Goal: Task Accomplishment & Management: Manage account settings

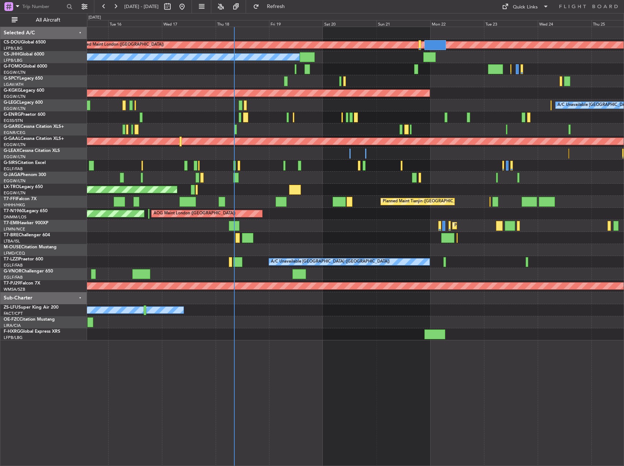
click at [195, 229] on div "Planned Maint London ([GEOGRAPHIC_DATA]) Planned Maint [GEOGRAPHIC_DATA] ([GEOG…" at bounding box center [355, 183] width 536 height 313
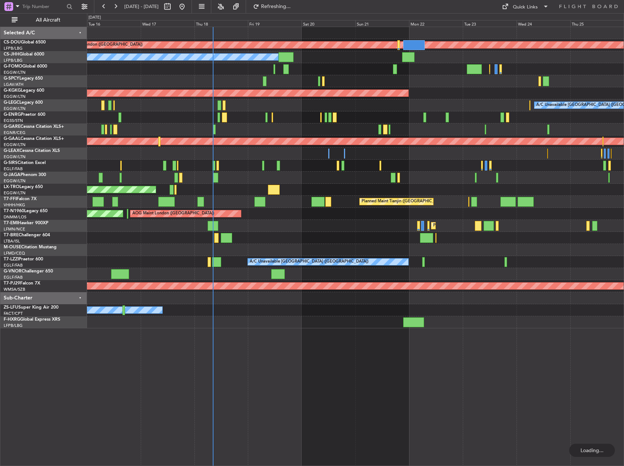
click at [262, 166] on div at bounding box center [355, 166] width 536 height 12
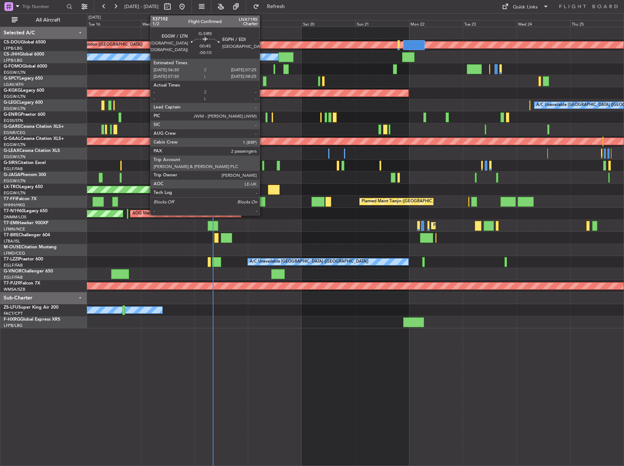
click at [263, 166] on div at bounding box center [263, 166] width 2 height 10
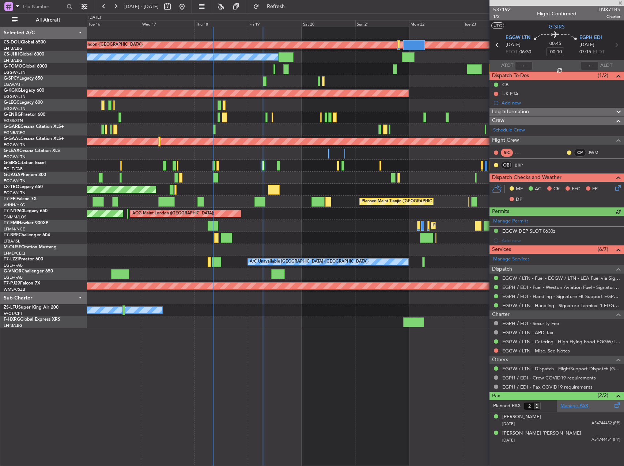
click at [585, 406] on link "Manage PAX" at bounding box center [574, 406] width 28 height 7
click at [289, 8] on span "Refresh" at bounding box center [276, 6] width 31 height 5
click at [558, 407] on div "Manage PAX" at bounding box center [589, 406] width 67 height 12
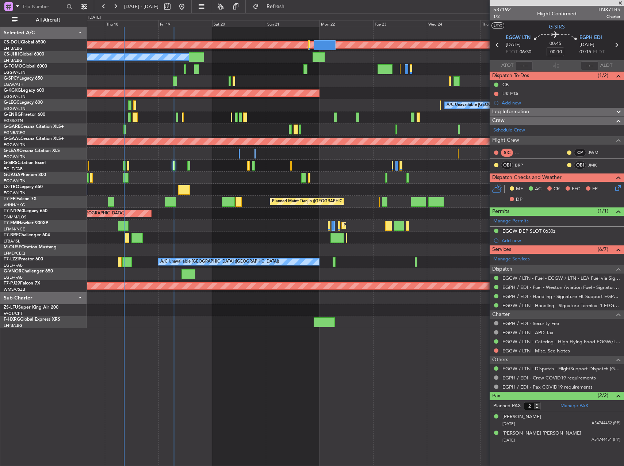
click at [143, 182] on div "Planned Maint London ([GEOGRAPHIC_DATA]) Planned Maint [GEOGRAPHIC_DATA] ([GEOG…" at bounding box center [355, 177] width 537 height 301
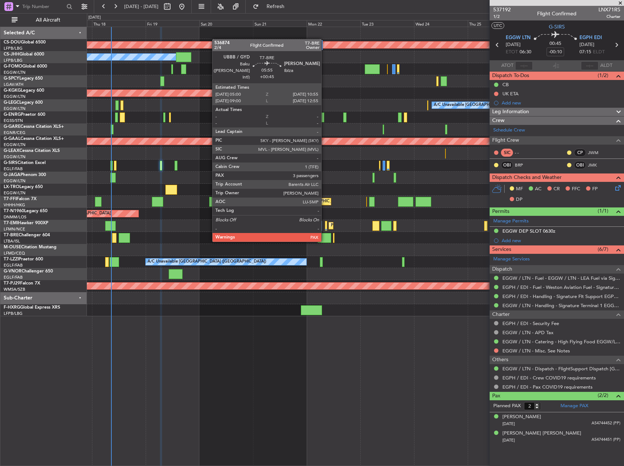
click at [325, 240] on div at bounding box center [325, 238] width 14 height 10
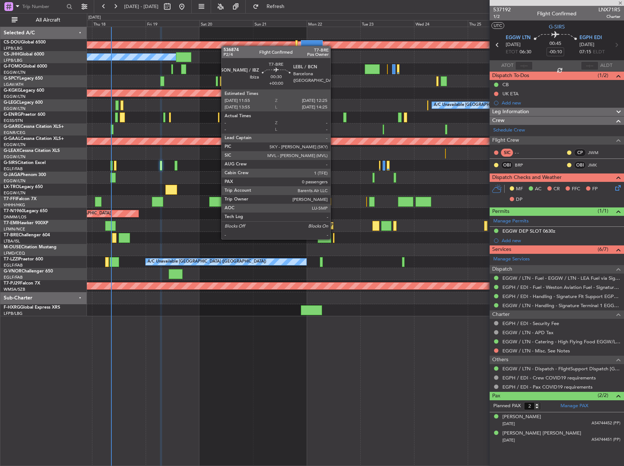
type input "+00:45"
type input "3"
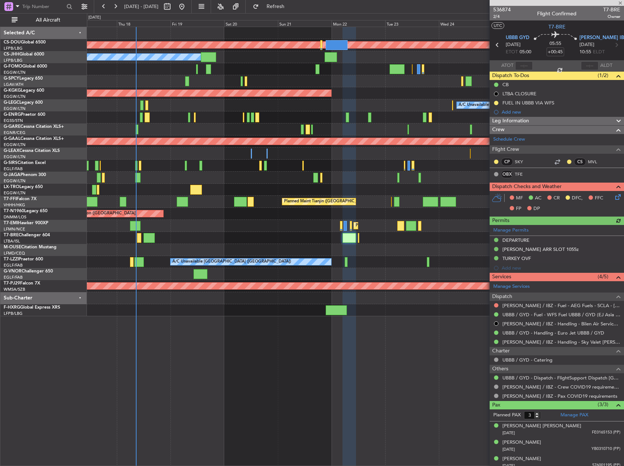
click at [238, 224] on div "Planned Maint [GEOGRAPHIC_DATA]" at bounding box center [355, 226] width 537 height 12
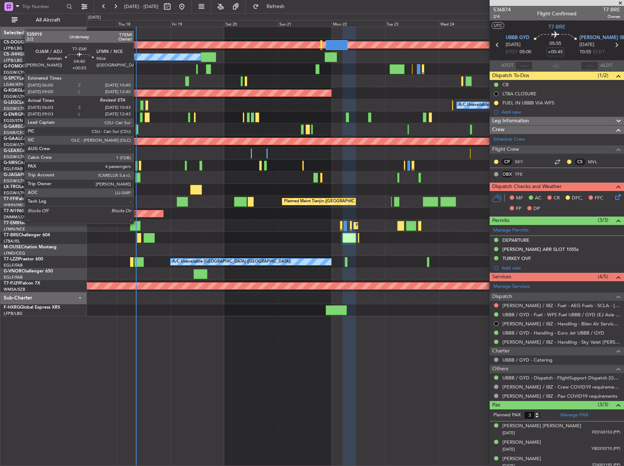
click at [137, 223] on div at bounding box center [135, 226] width 11 height 10
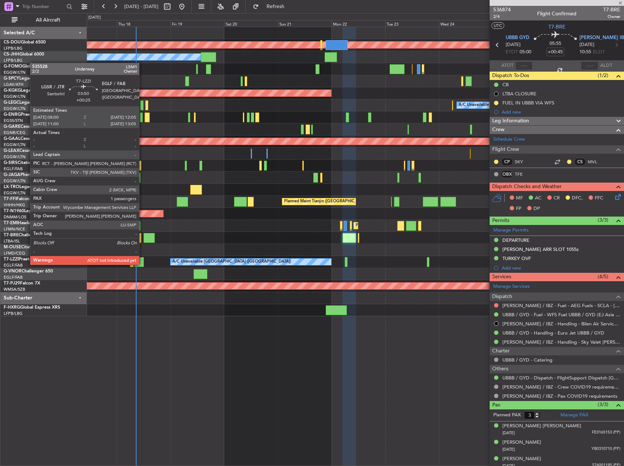
type input "+00:55"
type input "06:03"
type input "4"
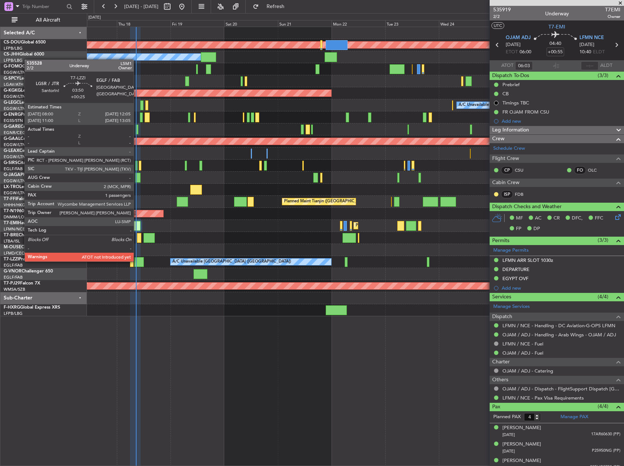
click at [137, 261] on div at bounding box center [138, 262] width 9 height 10
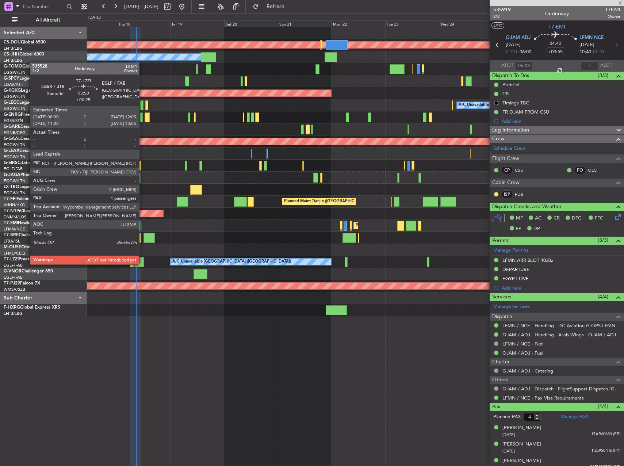
type input "+00:25"
type input "1"
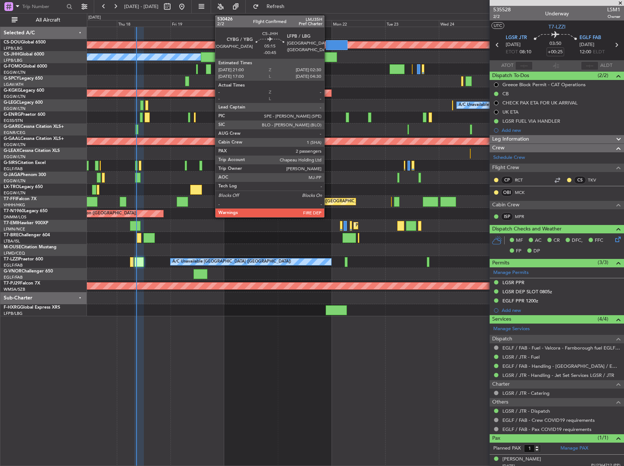
click at [328, 58] on div at bounding box center [331, 57] width 12 height 10
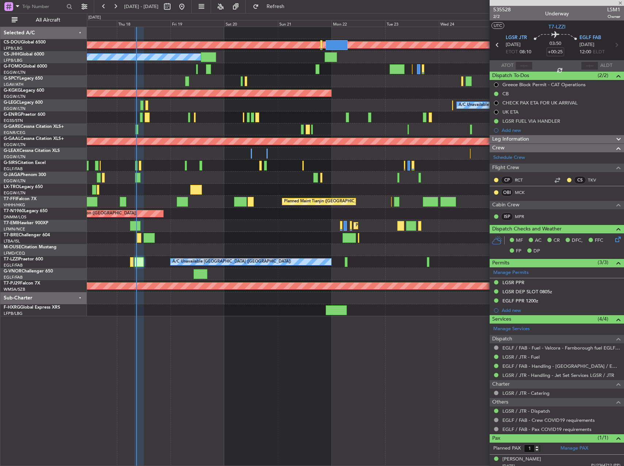
type input "-00:45"
type input "2"
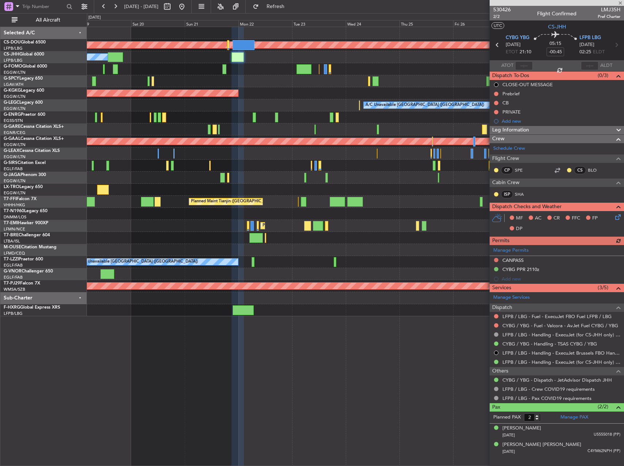
click at [216, 54] on div "Owner Planned Maint [GEOGRAPHIC_DATA] ([GEOGRAPHIC_DATA])" at bounding box center [355, 57] width 537 height 12
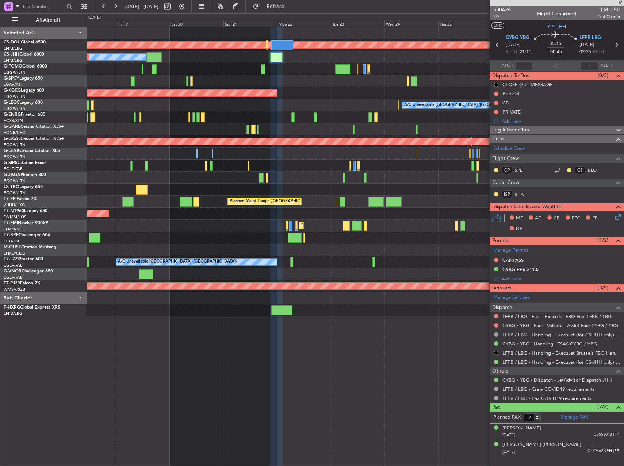
click at [214, 115] on div "Planned Maint London ([GEOGRAPHIC_DATA]) Owner Planned Maint [GEOGRAPHIC_DATA] …" at bounding box center [355, 171] width 537 height 289
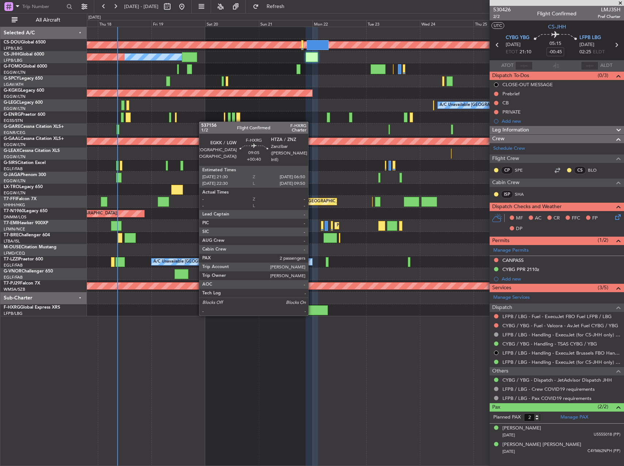
click at [314, 315] on div at bounding box center [317, 310] width 21 height 10
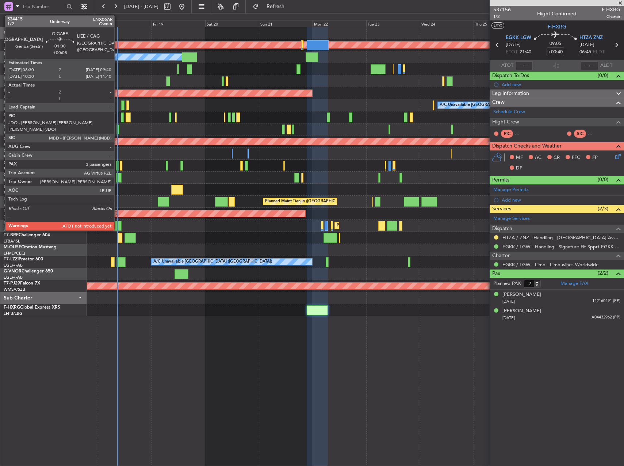
click at [118, 130] on div at bounding box center [118, 130] width 3 height 10
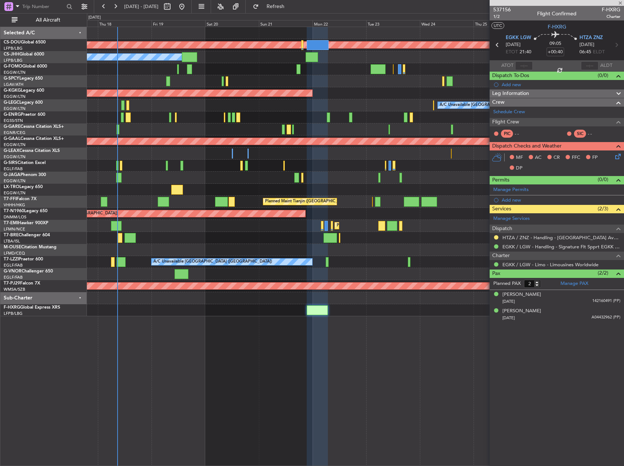
type input "+00:05"
type input "3"
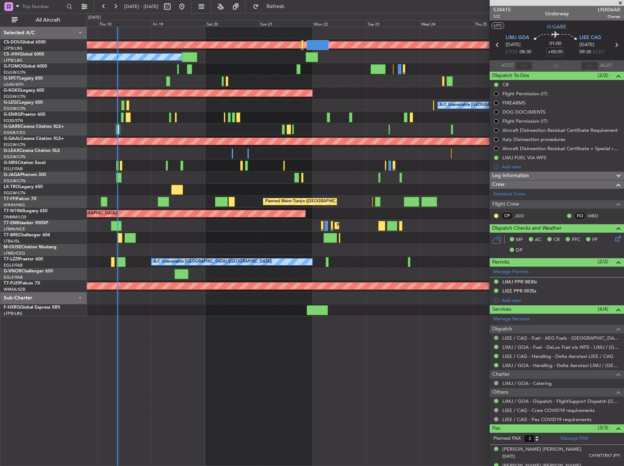
click at [160, 119] on div at bounding box center [355, 117] width 537 height 12
type input "08:44"
click at [335, 129] on div at bounding box center [355, 129] width 537 height 12
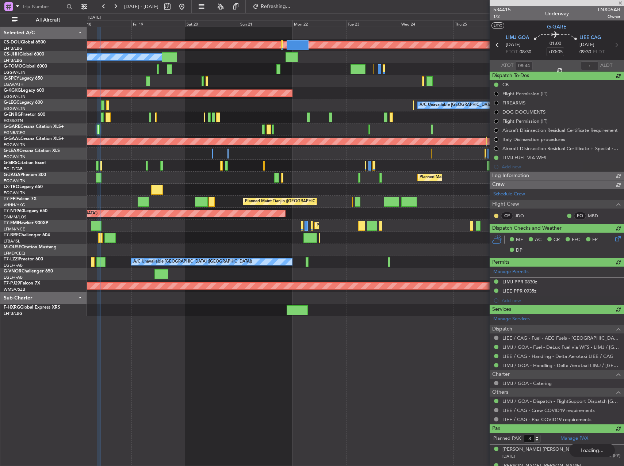
type input "09:48"
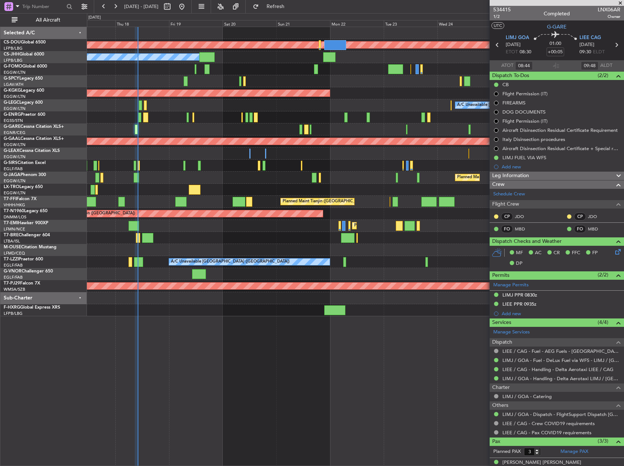
click at [149, 125] on div at bounding box center [355, 129] width 537 height 12
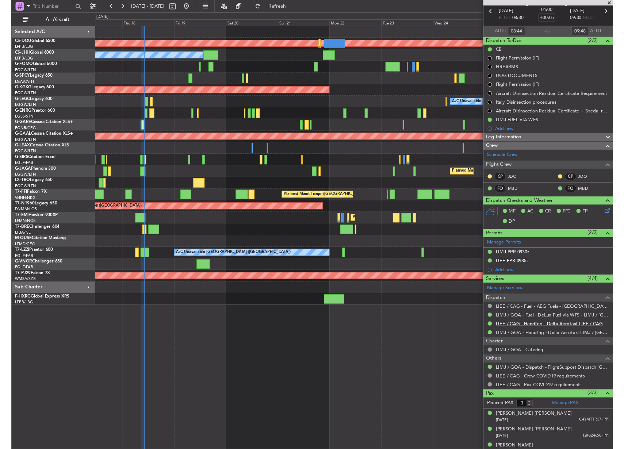
scroll to position [41, 0]
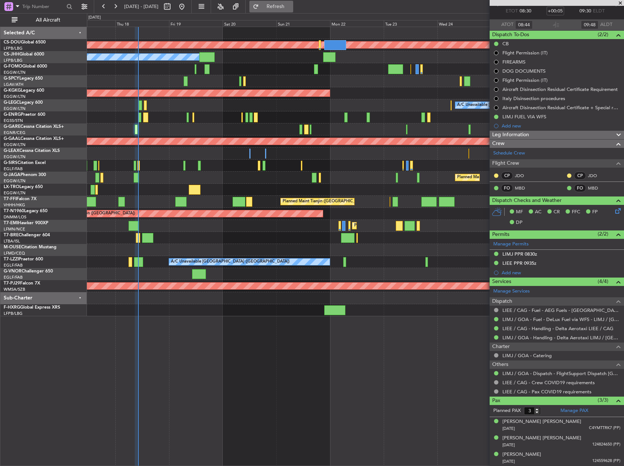
click at [287, 8] on span "Refresh" at bounding box center [276, 6] width 31 height 5
